Goal: Find specific fact: Find specific fact

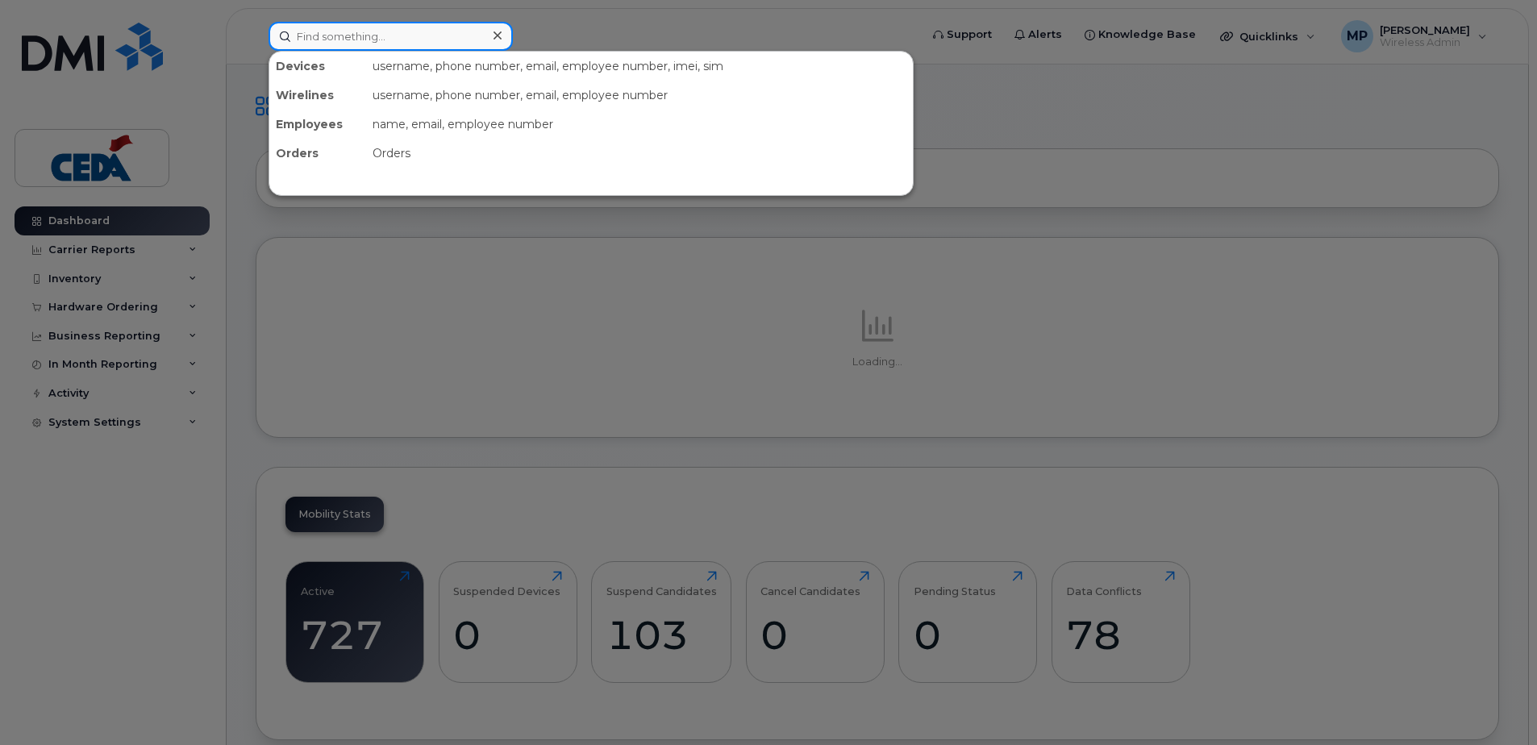
click at [352, 38] on input at bounding box center [391, 36] width 244 height 29
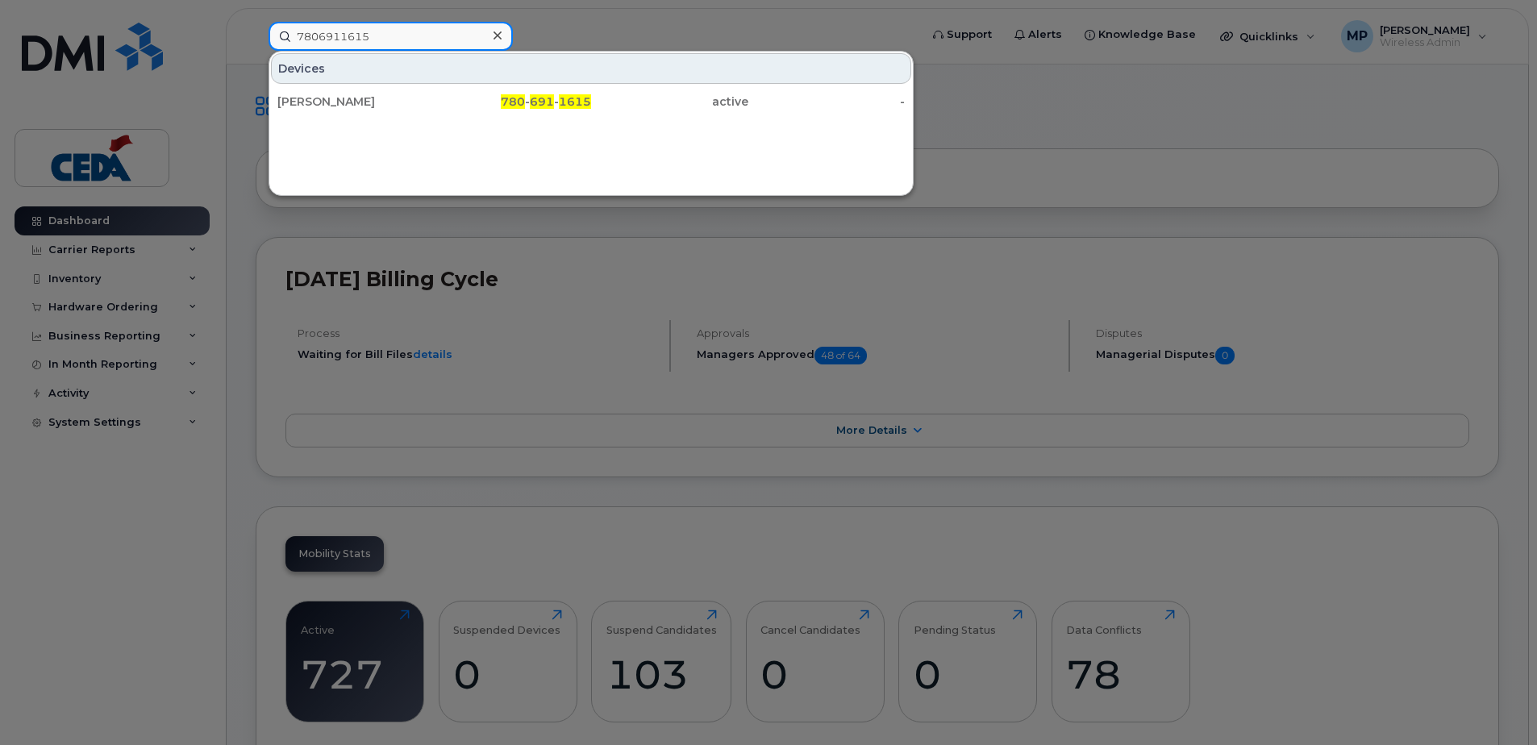
type input "7806911615"
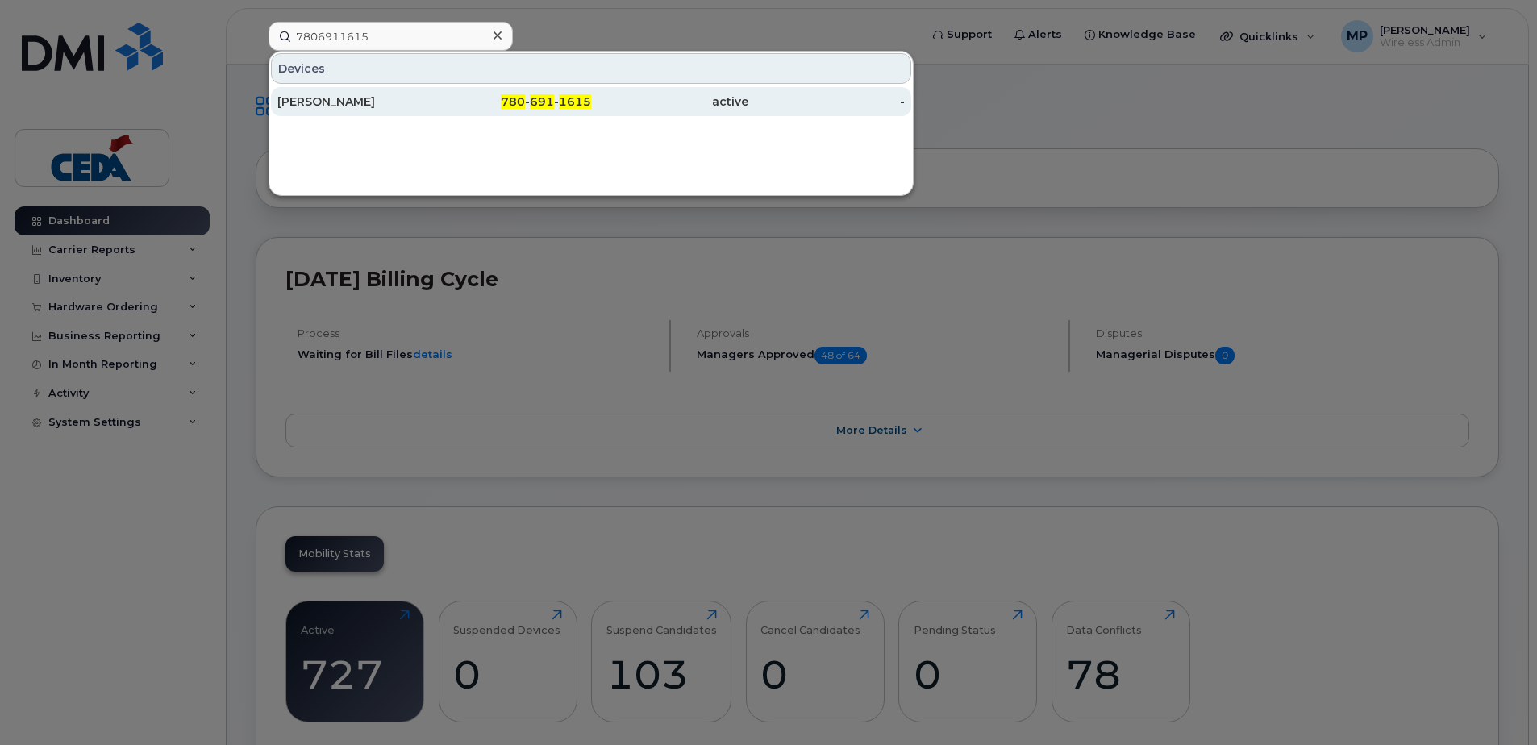
click at [447, 94] on div "780 - 691 - 1615" at bounding box center [513, 102] width 157 height 16
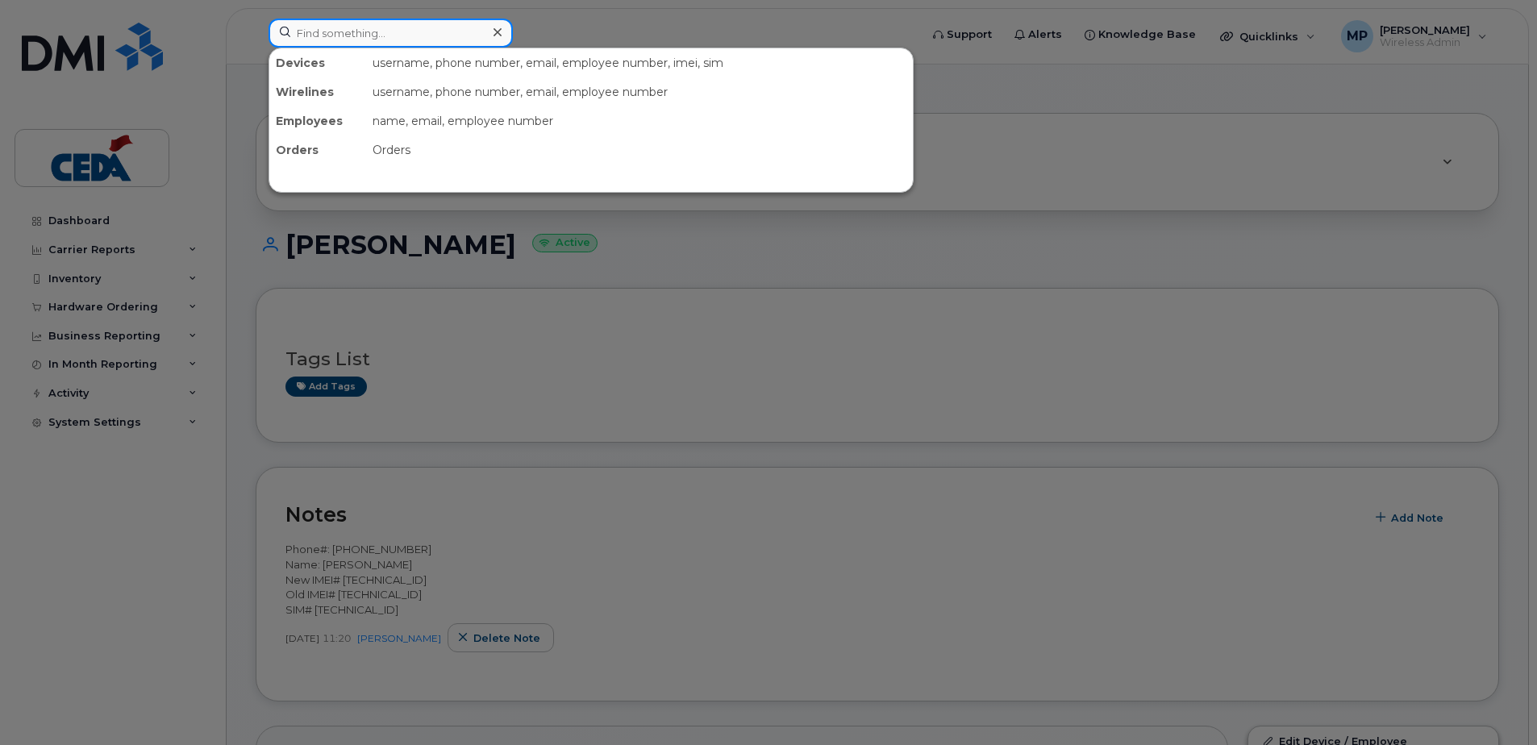
drag, startPoint x: 352, startPoint y: 40, endPoint x: 784, endPoint y: 122, distance: 440.0
click at [352, 40] on input at bounding box center [391, 33] width 244 height 29
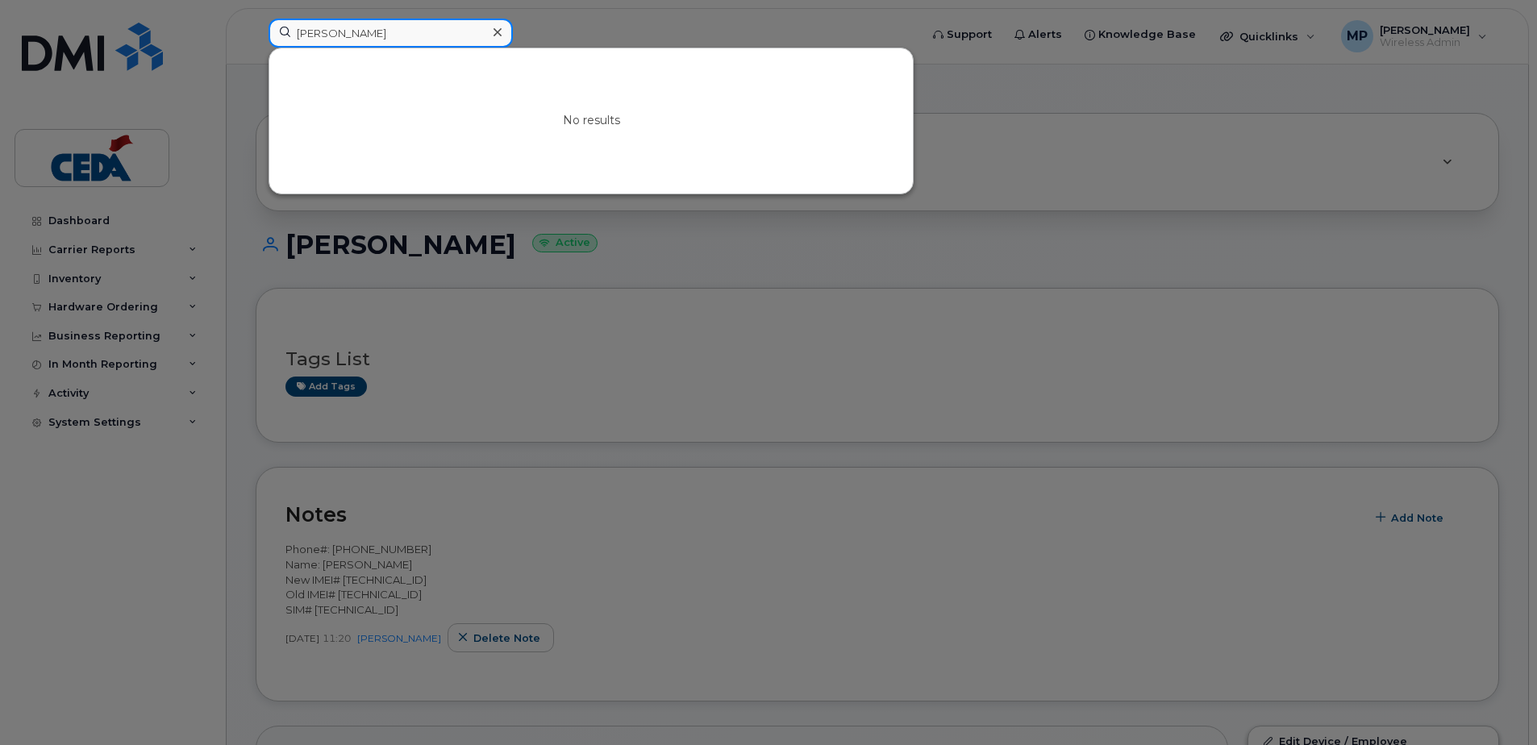
type input "Andre Grenier"
drag, startPoint x: 374, startPoint y: 39, endPoint x: 24, endPoint y: 8, distance: 351.3
click at [323, 30] on input at bounding box center [391, 33] width 244 height 29
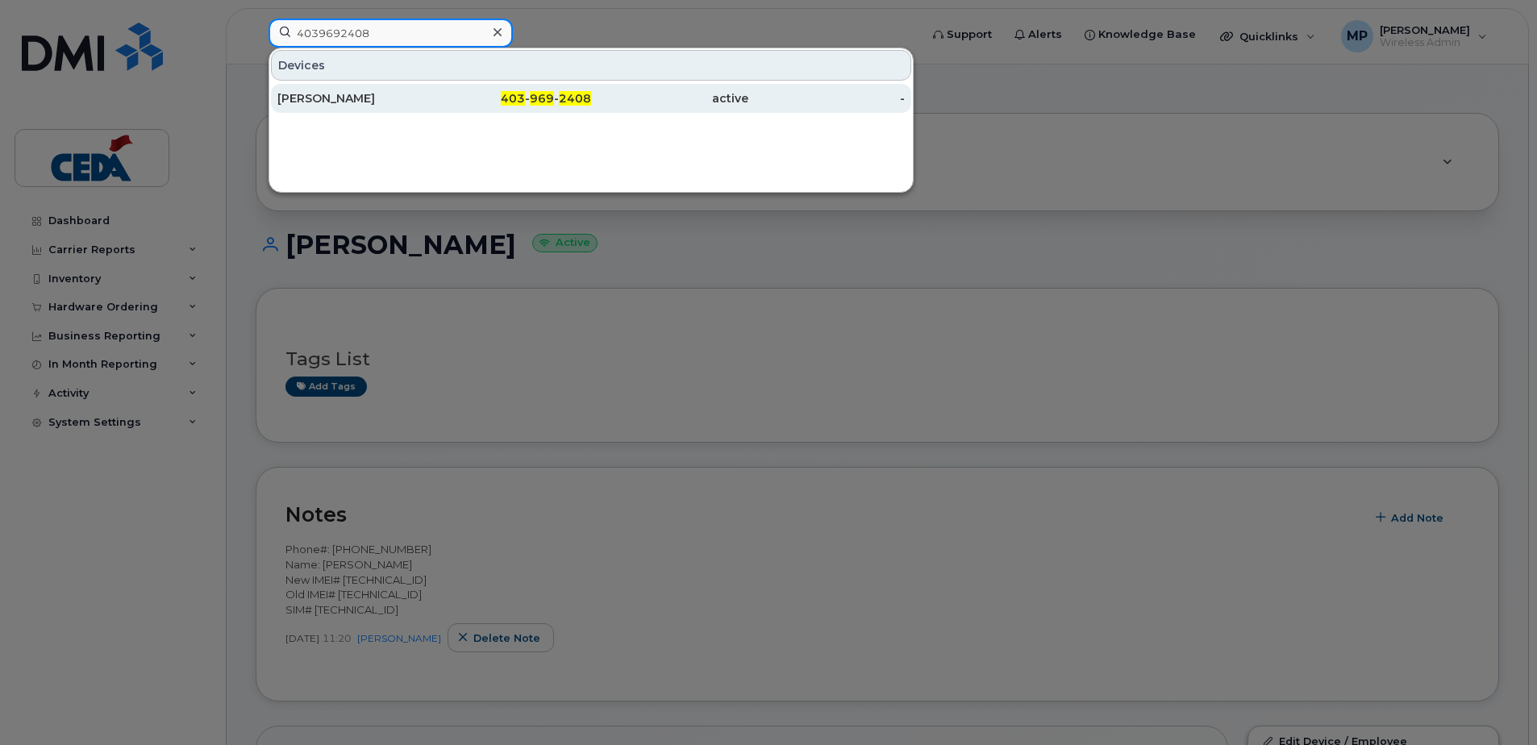
type input "4039692408"
drag, startPoint x: 426, startPoint y: 96, endPoint x: 443, endPoint y: 110, distance: 21.8
click at [426, 96] on div "[PERSON_NAME]" at bounding box center [355, 98] width 157 height 16
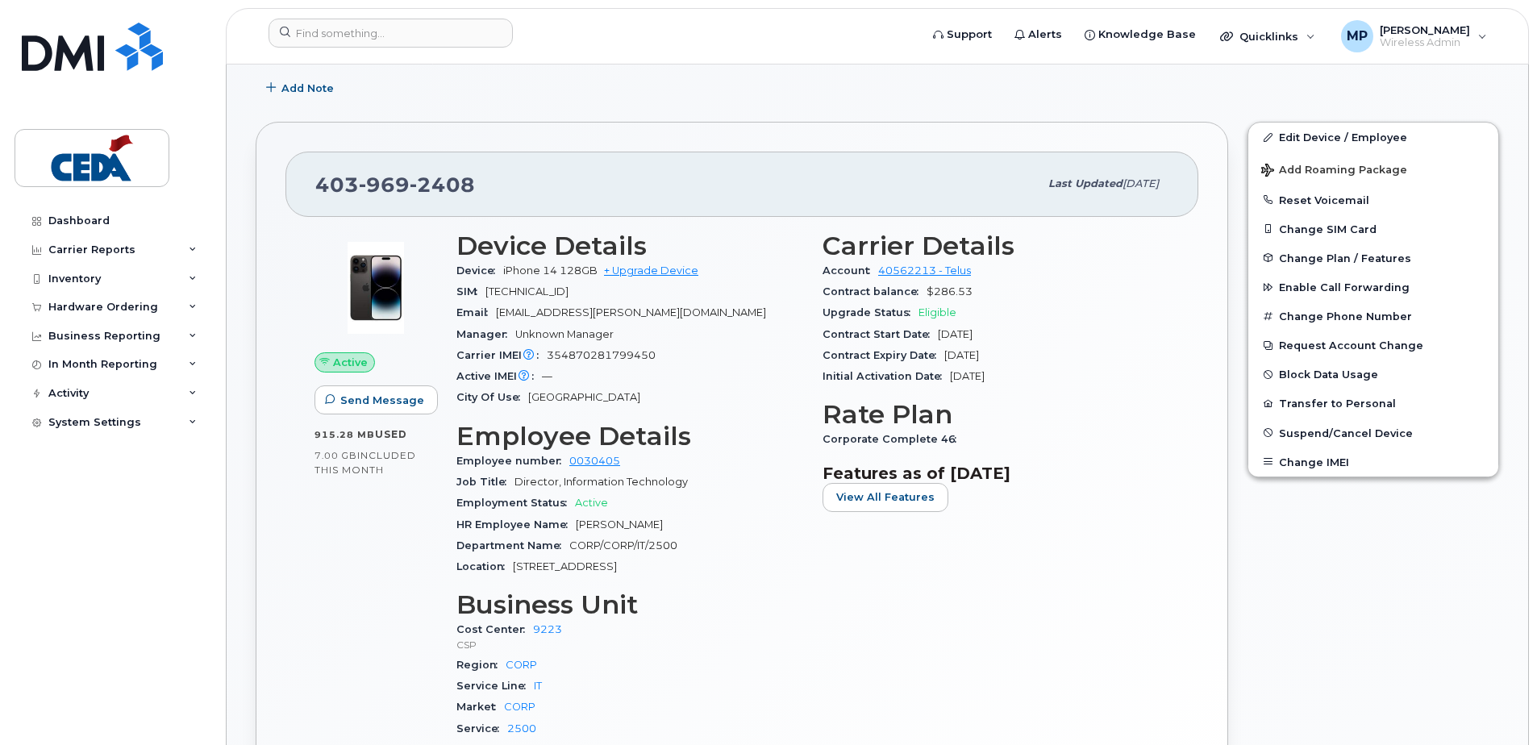
scroll to position [403, 0]
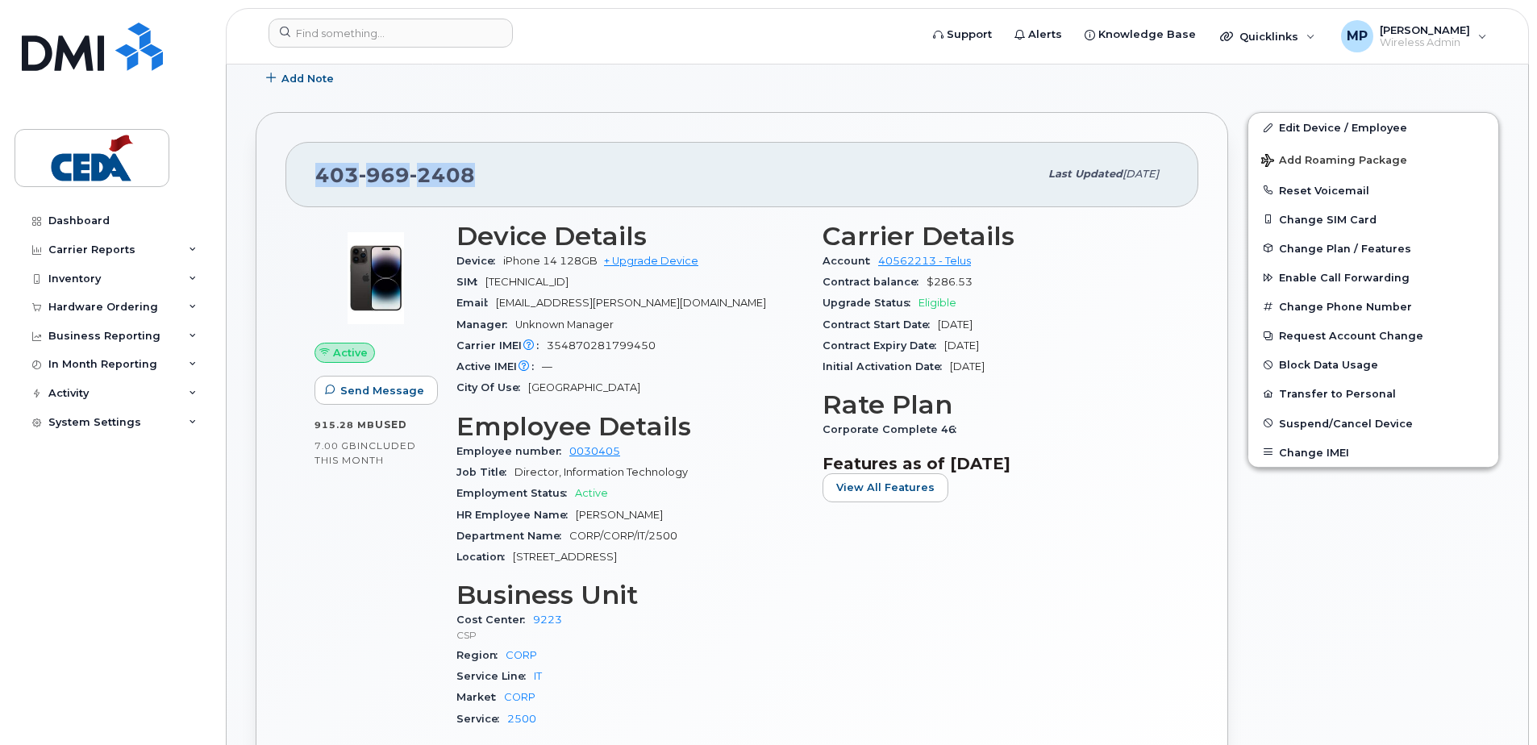
drag, startPoint x: 351, startPoint y: 179, endPoint x: 274, endPoint y: 175, distance: 76.7
click at [274, 175] on div "[PHONE_NUMBER] Last updated [DATE] Active Send Message 915.28 MB  used 7.00 GB …" at bounding box center [742, 478] width 972 height 732
copy span "[PHONE_NUMBER]"
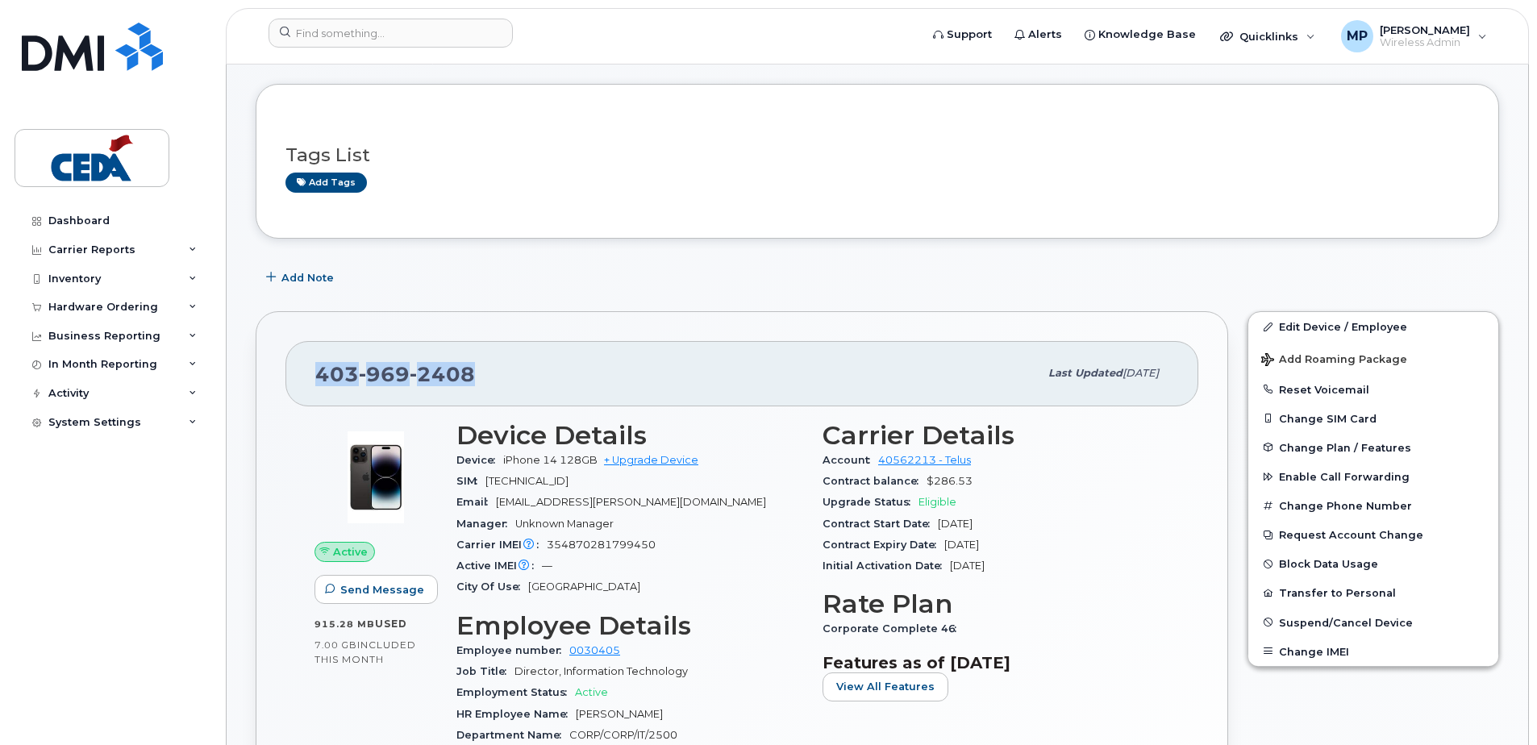
scroll to position [323, 0]
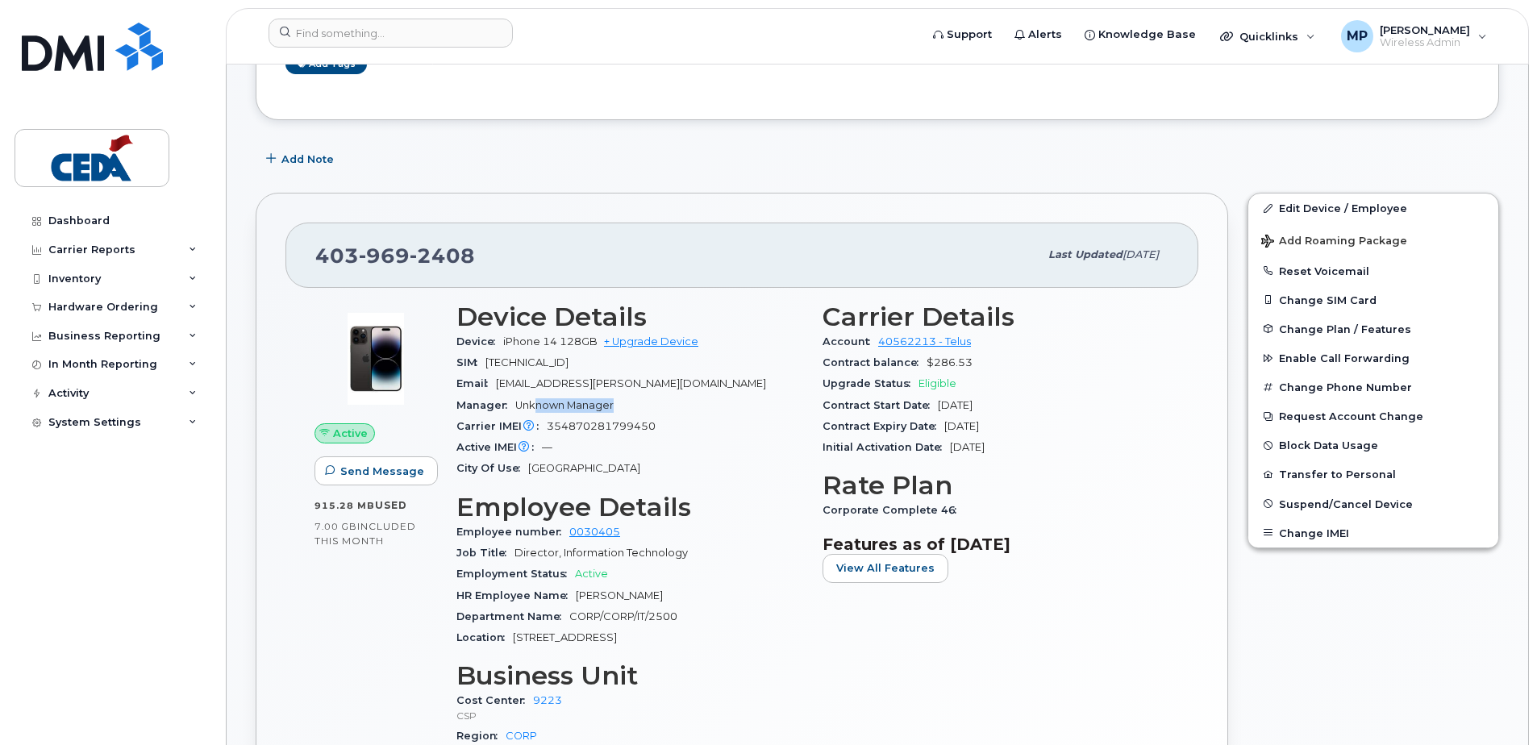
drag, startPoint x: 539, startPoint y: 401, endPoint x: 673, endPoint y: 404, distance: 133.9
click at [673, 404] on div "Manager Unknown Manager" at bounding box center [629, 405] width 347 height 21
click at [1012, 668] on div "Carrier Details Account 40562213 - Telus Contract balance $286.53 Upgrade Statu…" at bounding box center [996, 563] width 366 height 540
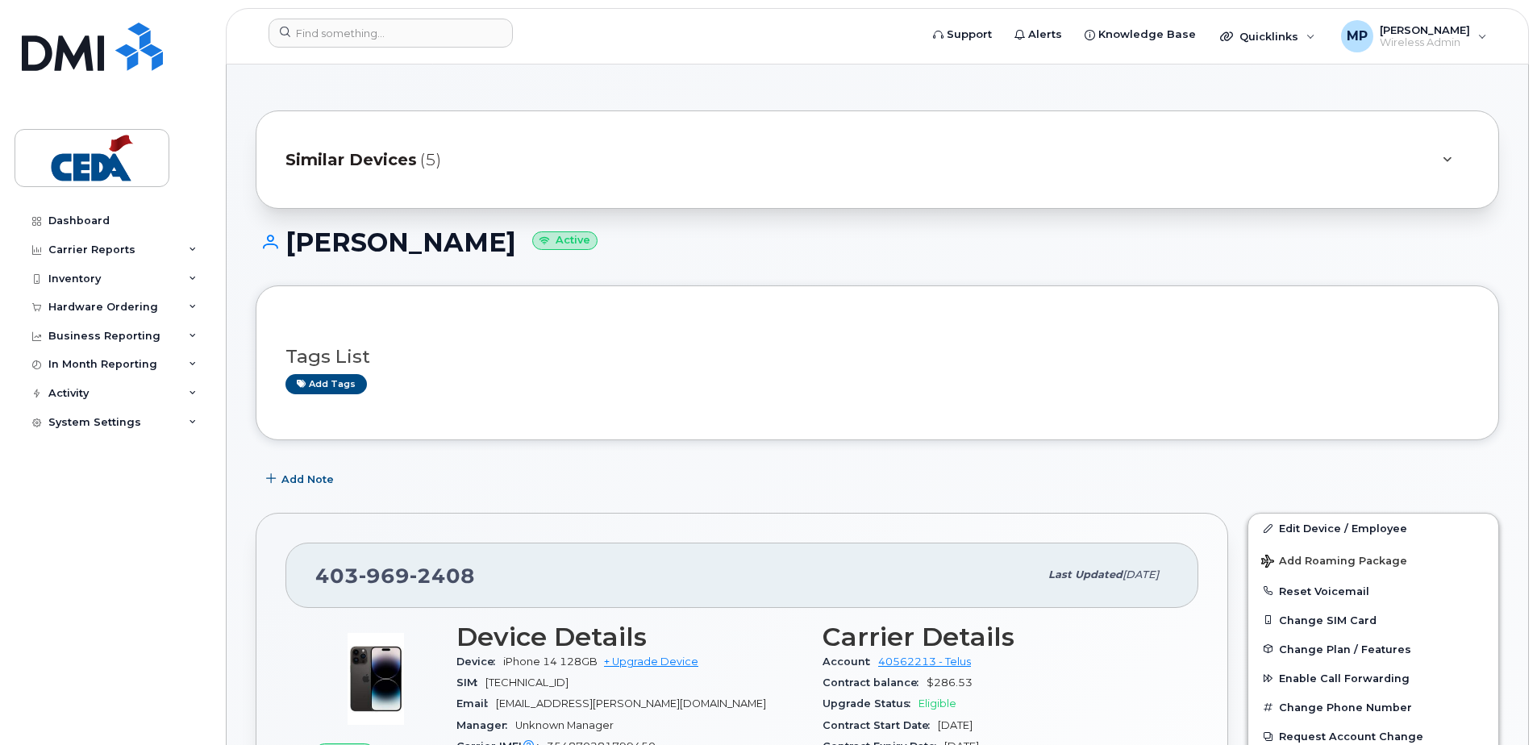
scroll to position [0, 0]
click at [119, 639] on div "Dashboard Carrier Reports Monthly Billing Data Daily Data Pooling Data Behavior…" at bounding box center [114, 463] width 199 height 514
